Goal: Browse casually

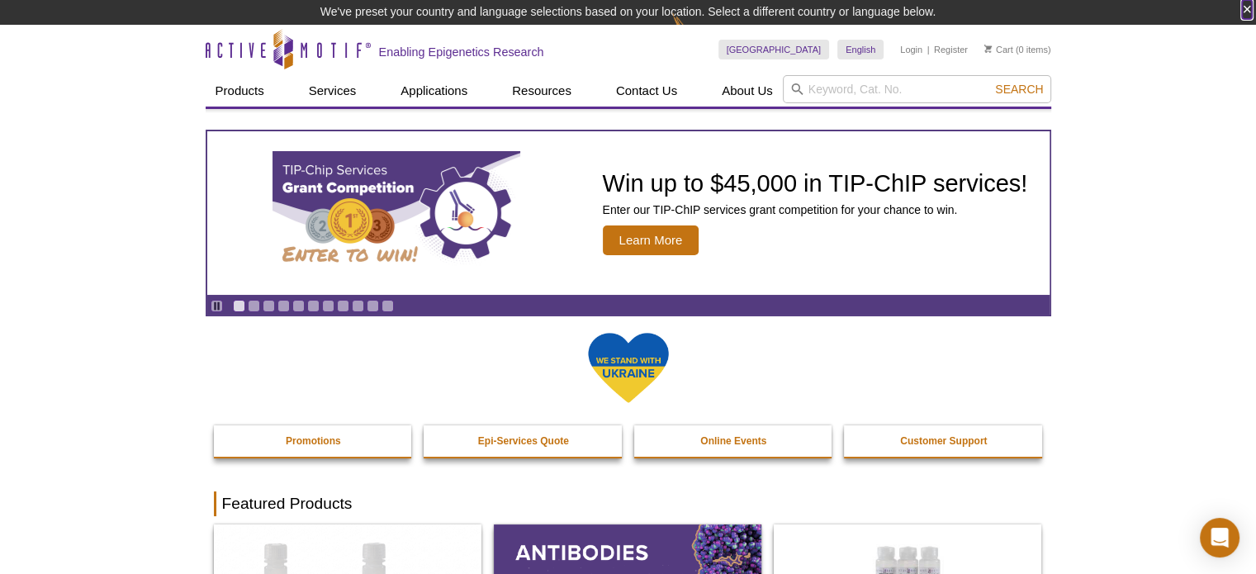
click at [1247, 7] on button "×" at bounding box center [1247, 9] width 10 height 19
